Goal: Task Accomplishment & Management: Use online tool/utility

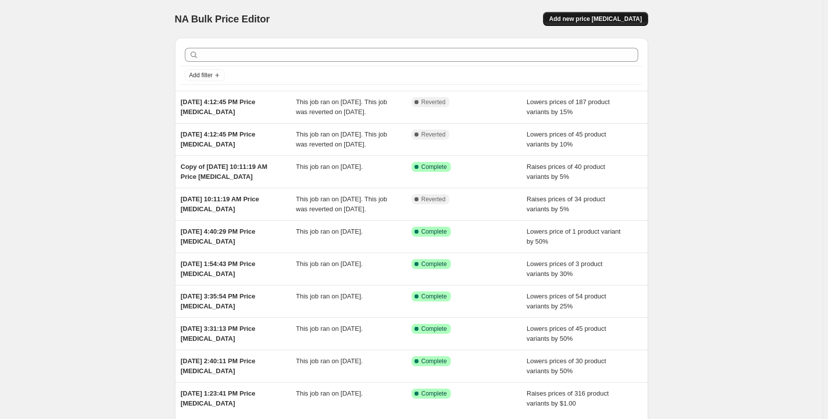
click at [618, 22] on span "Add new price [MEDICAL_DATA]" at bounding box center [595, 19] width 93 height 8
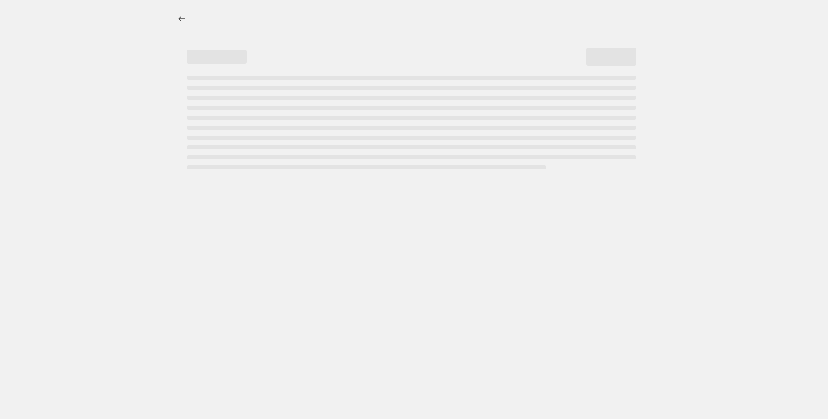
select select "percentage"
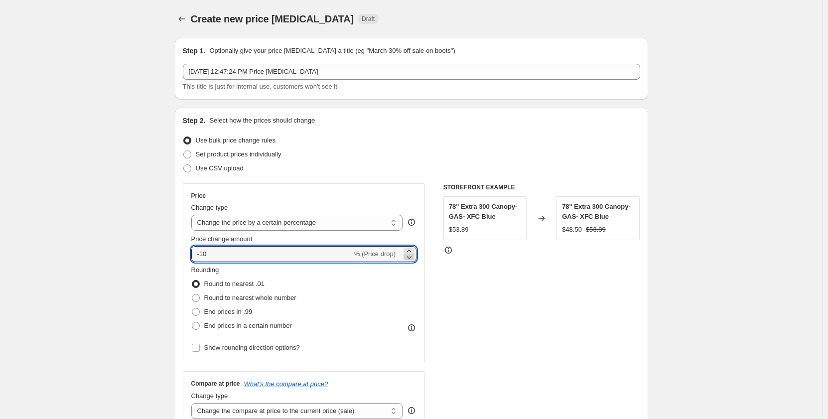
click at [412, 252] on icon at bounding box center [409, 257] width 10 height 10
click at [276, 225] on select "Change the price to a certain amount Change the price by a certain amount Chang…" at bounding box center [297, 223] width 212 height 16
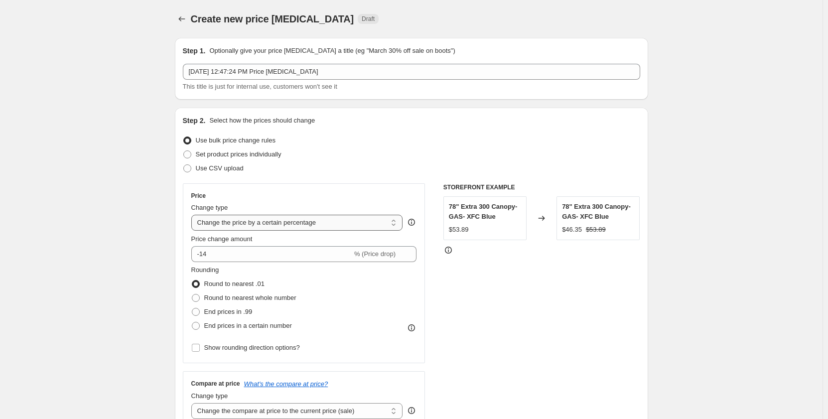
click at [276, 225] on select "Change the price to a certain amount Change the price by a certain amount Chang…" at bounding box center [297, 223] width 212 height 16
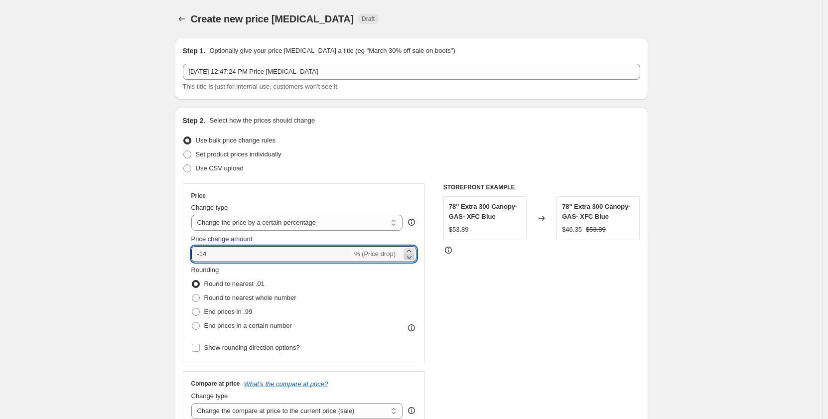
click at [410, 254] on icon at bounding box center [409, 257] width 10 height 10
click at [410, 255] on icon at bounding box center [409, 257] width 10 height 10
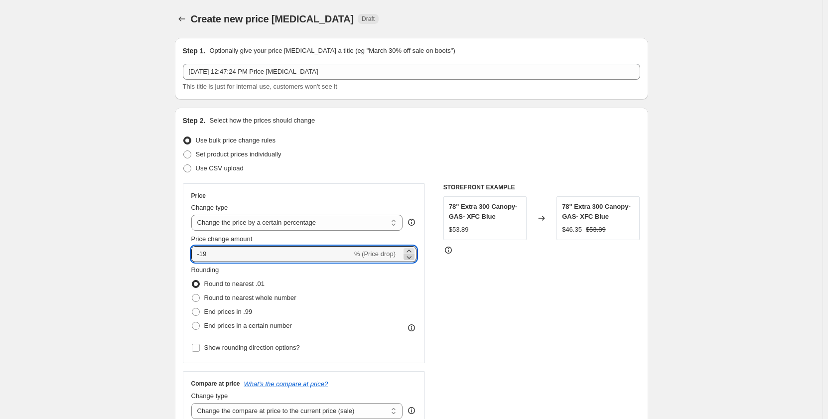
click at [410, 255] on icon at bounding box center [409, 257] width 10 height 10
click at [414, 249] on icon at bounding box center [409, 251] width 10 height 10
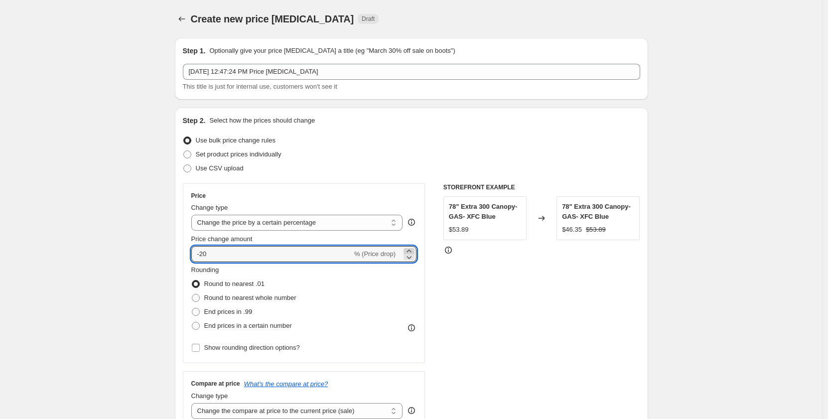
click at [414, 249] on icon at bounding box center [409, 251] width 10 height 10
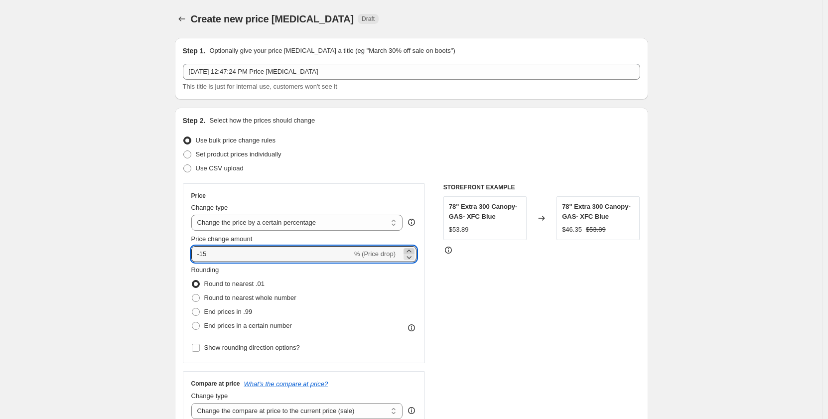
click at [414, 249] on icon at bounding box center [409, 251] width 10 height 10
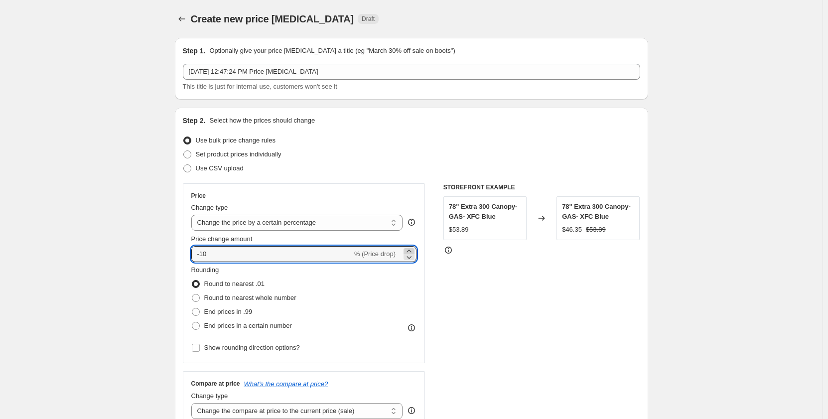
click at [414, 249] on icon at bounding box center [409, 251] width 10 height 10
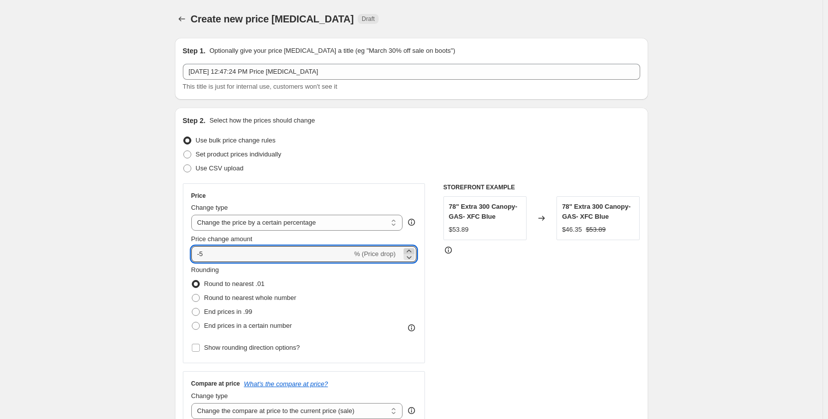
click at [414, 249] on icon at bounding box center [409, 251] width 10 height 10
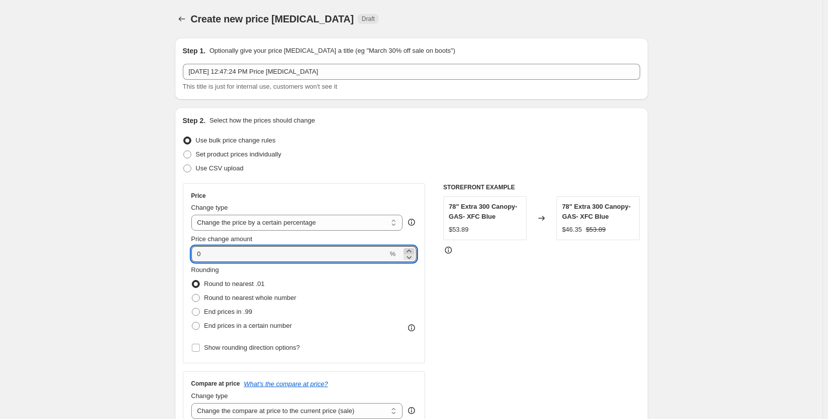
click at [414, 249] on icon at bounding box center [409, 251] width 10 height 10
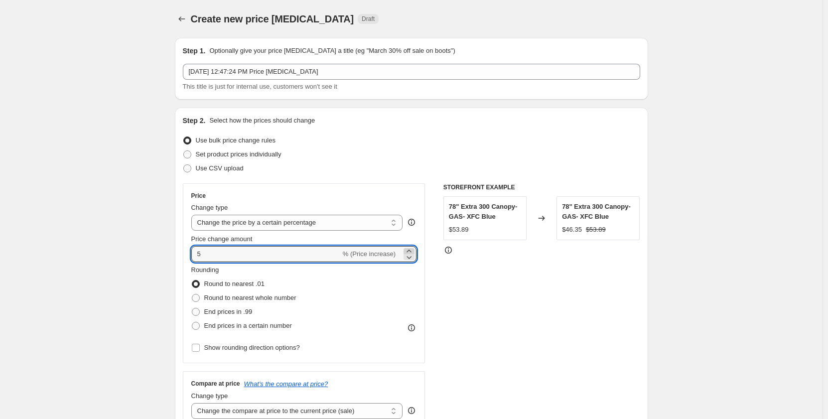
click at [414, 249] on icon at bounding box center [409, 251] width 10 height 10
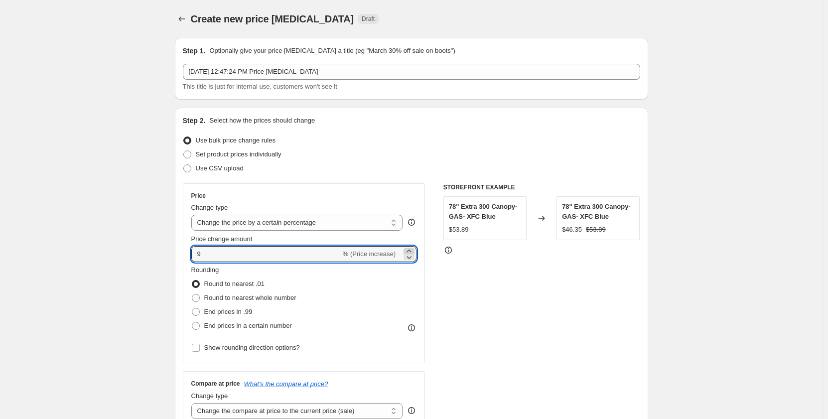
type input "10"
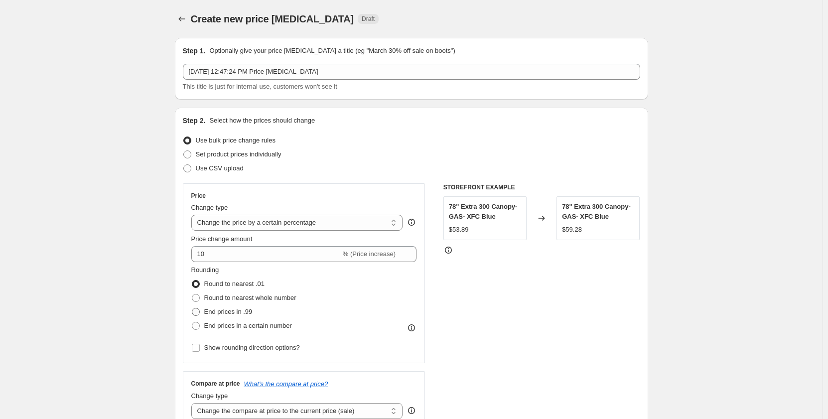
click at [198, 312] on span at bounding box center [196, 312] width 8 height 8
click at [192, 308] on input "End prices in .99" at bounding box center [192, 308] width 0 height 0
radio input "true"
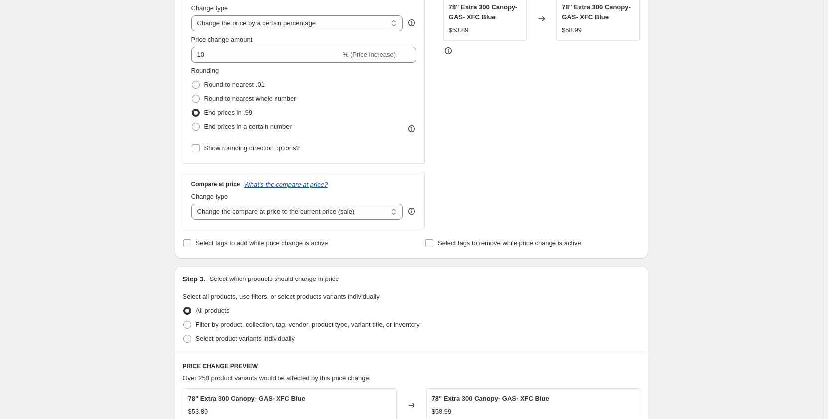
scroll to position [249, 0]
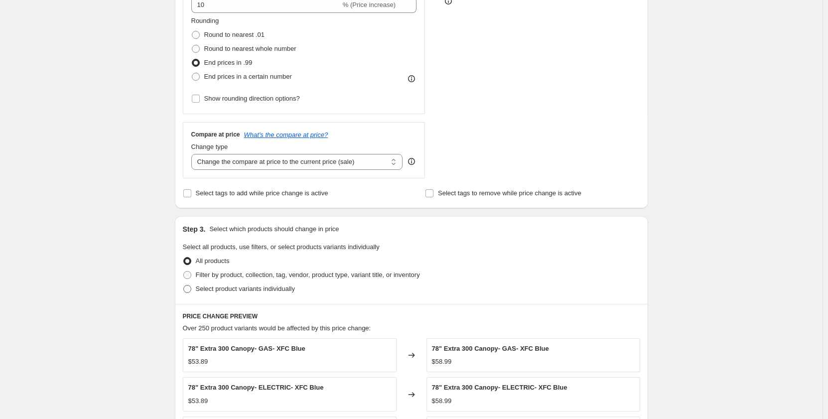
click at [191, 292] on span at bounding box center [187, 289] width 8 height 8
click at [184, 285] on input "Select product variants individually" at bounding box center [183, 285] width 0 height 0
radio input "true"
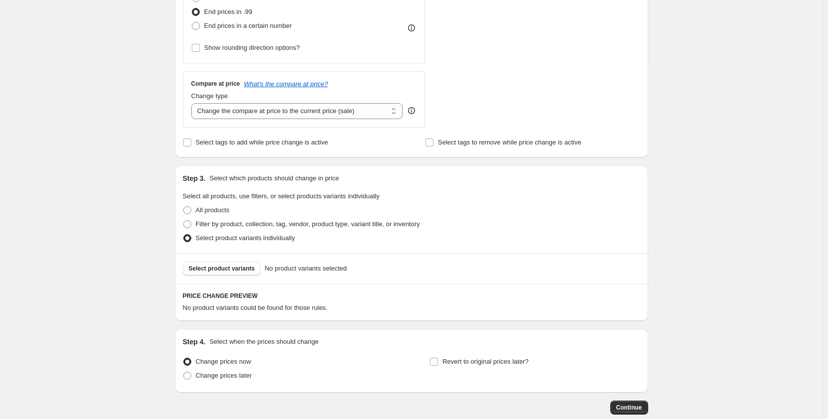
scroll to position [349, 0]
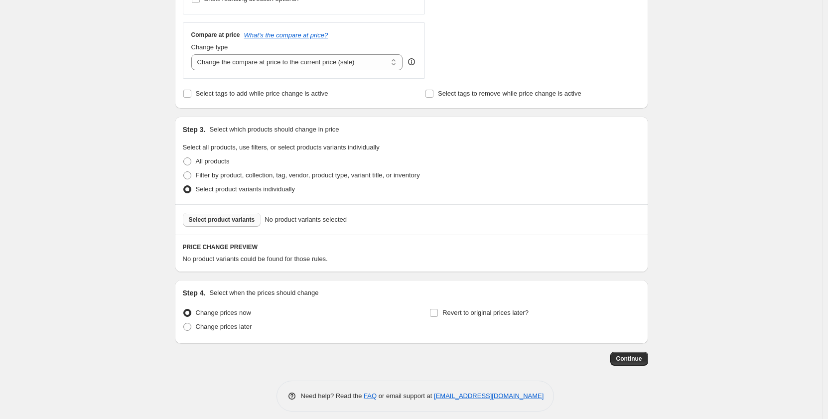
click at [233, 222] on span "Select product variants" at bounding box center [222, 220] width 66 height 8
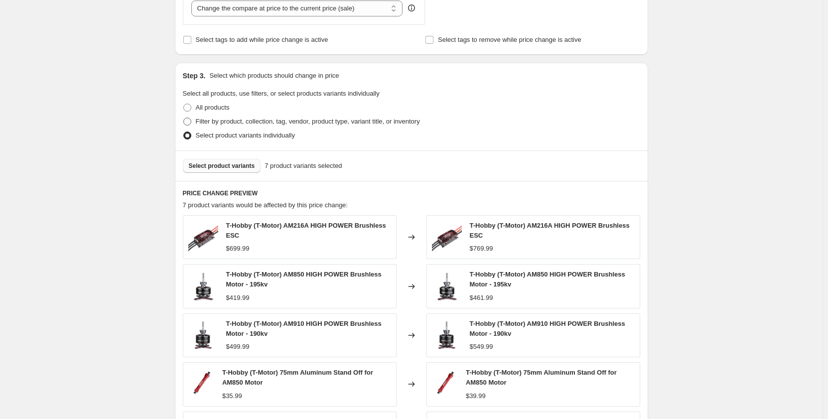
scroll to position [498, 0]
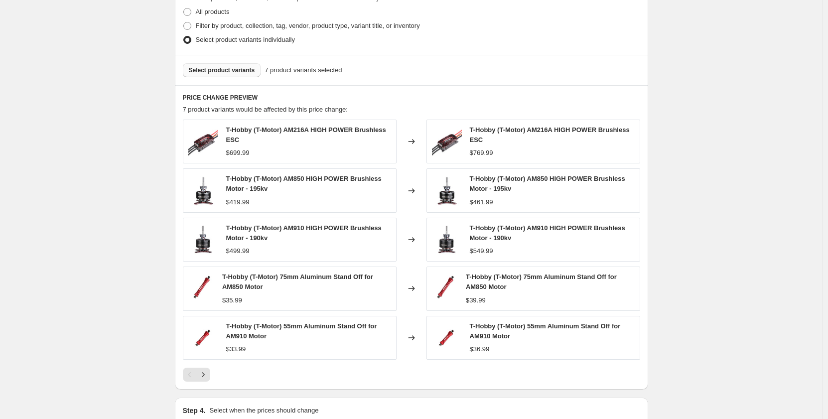
click at [238, 73] on span "Select product variants" at bounding box center [222, 70] width 66 height 8
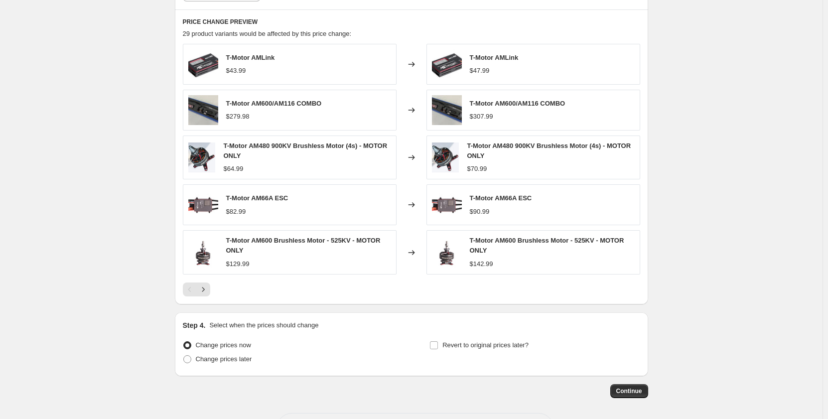
scroll to position [614, 0]
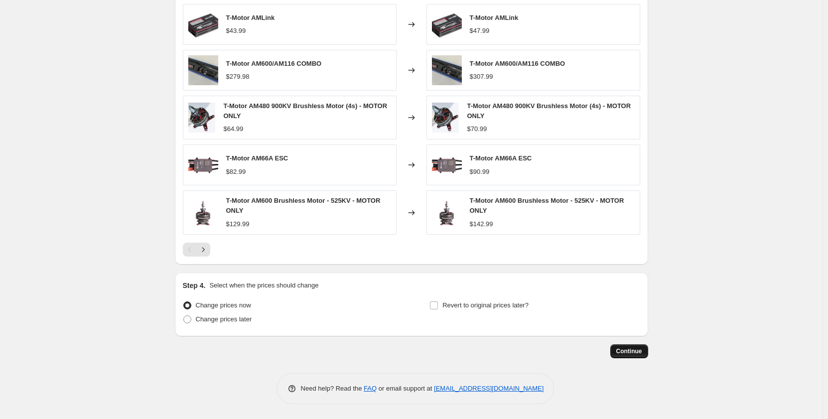
click at [630, 349] on span "Continue" at bounding box center [629, 351] width 26 height 8
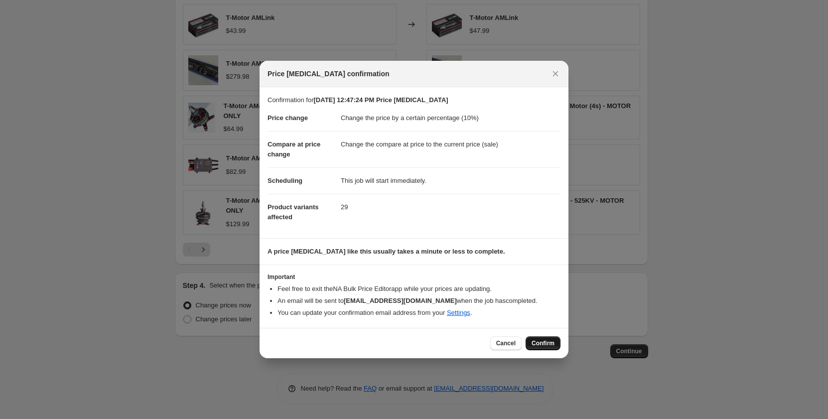
click at [547, 342] on span "Confirm" at bounding box center [543, 343] width 23 height 8
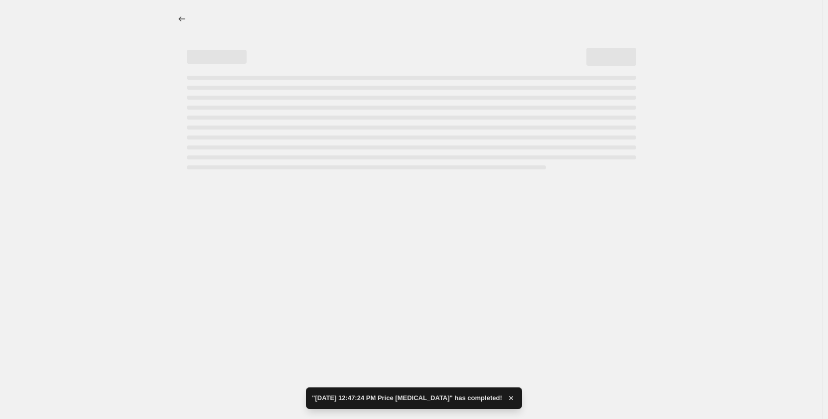
select select "percentage"
